Goal: Check status: Check status

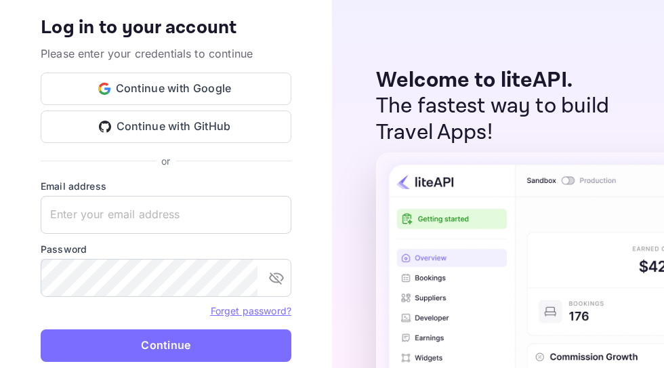
type input "[EMAIL_ADDRESS][DOMAIN_NAME]"
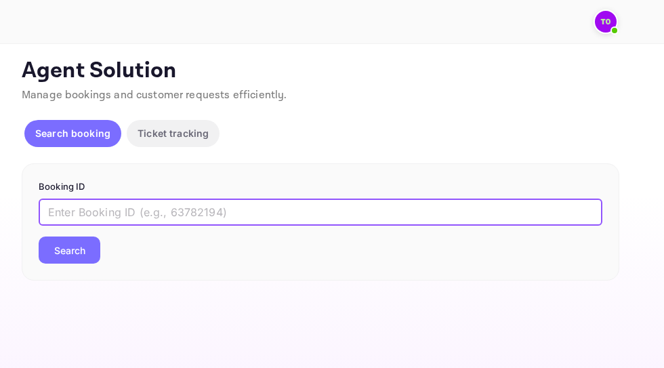
click at [111, 211] on input "text" at bounding box center [320, 211] width 563 height 27
paste input "on7LRmL6P"
type input "on7LRmL6P"
click at [81, 244] on button "Search" at bounding box center [70, 249] width 62 height 27
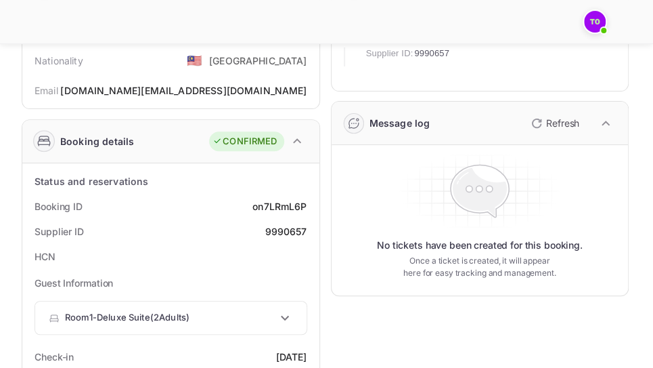
scroll to position [68, 0]
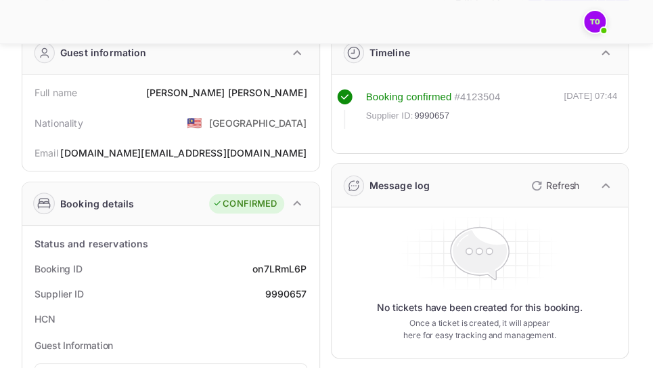
click at [298, 295] on div "9990657" at bounding box center [286, 293] width 42 height 14
copy div "9990657"
click at [456, 51] on div "Timeline" at bounding box center [480, 52] width 297 height 43
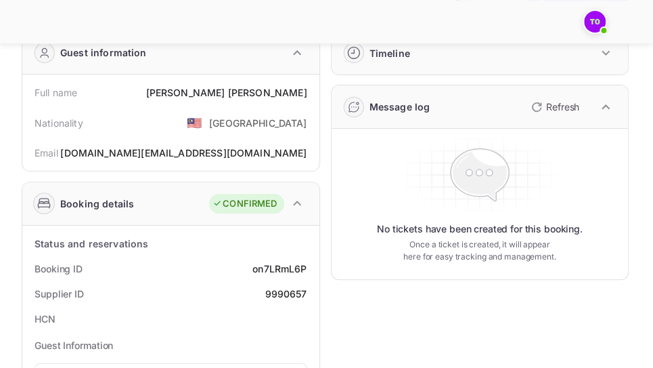
click at [462, 59] on div "Timeline" at bounding box center [480, 52] width 297 height 43
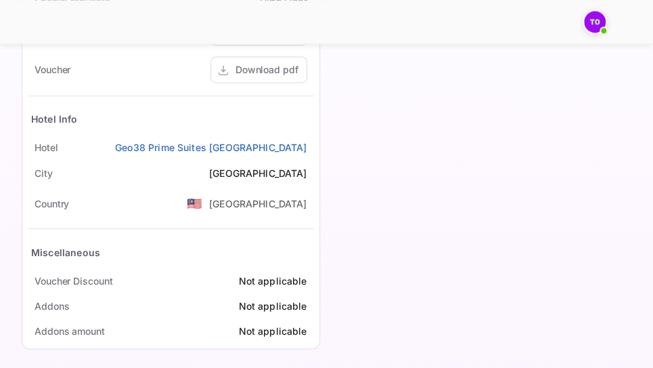
scroll to position [823, 0]
